Goal: Communication & Community: Answer question/provide support

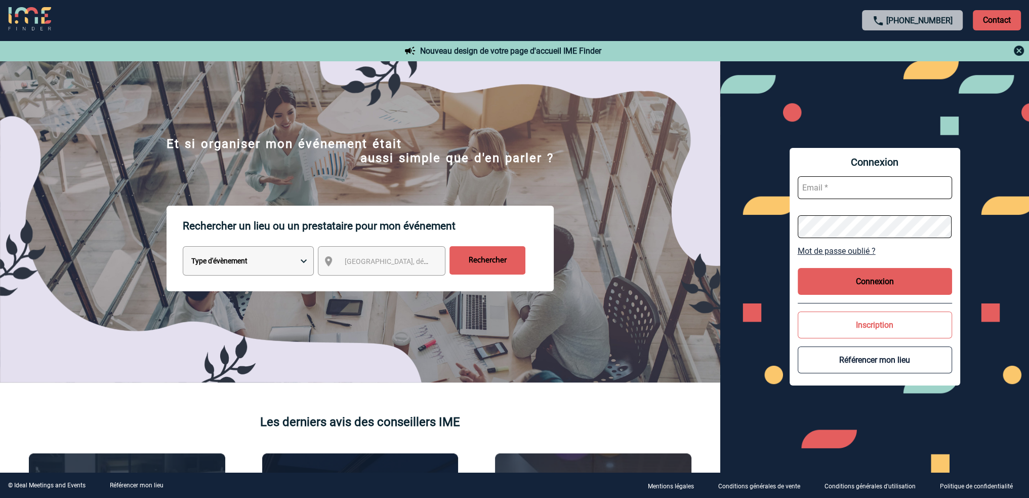
type input "[EMAIL_ADDRESS][DOMAIN_NAME]"
click at [877, 282] on button "Connexion" at bounding box center [875, 281] width 154 height 27
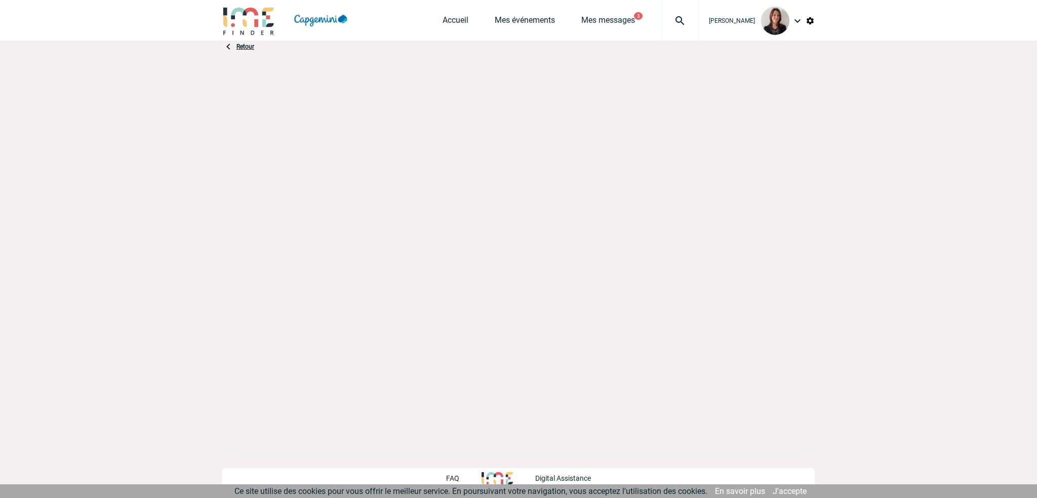
click at [881, 283] on body "[PERSON_NAME] Accueil Mes événements 3 3" at bounding box center [518, 249] width 1037 height 498
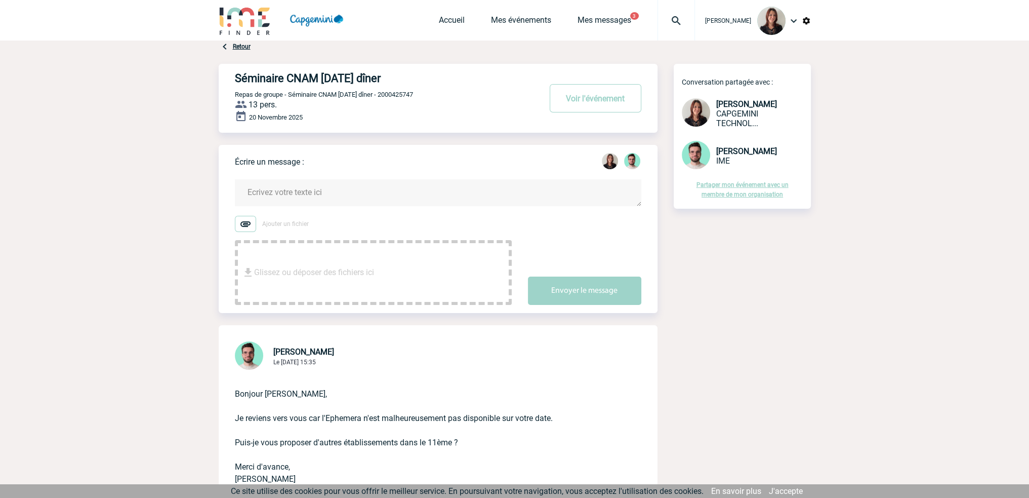
click at [330, 196] on textarea at bounding box center [438, 192] width 406 height 27
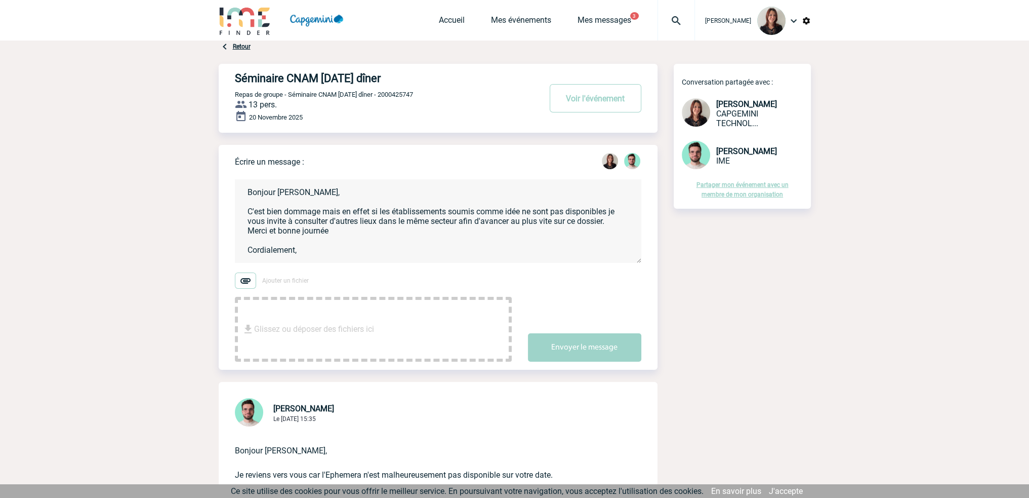
scroll to position [2, 0]
click at [608, 209] on textarea "Bonjour Benjamin, C'est bien dommage mais en effet si les établissements soumis…" at bounding box center [438, 221] width 406 height 84
type textarea "Bonjour Benjamin, C'est bien dommage mais en effet si les établissements soumis…"
click at [575, 340] on button "Envoyer le message" at bounding box center [584, 347] width 113 height 28
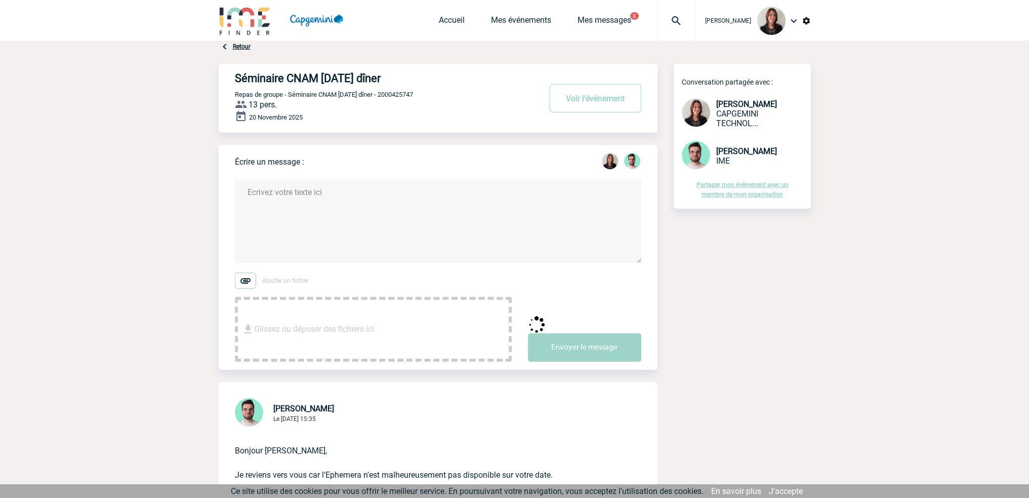
scroll to position [0, 0]
